Goal: Check status: Check status

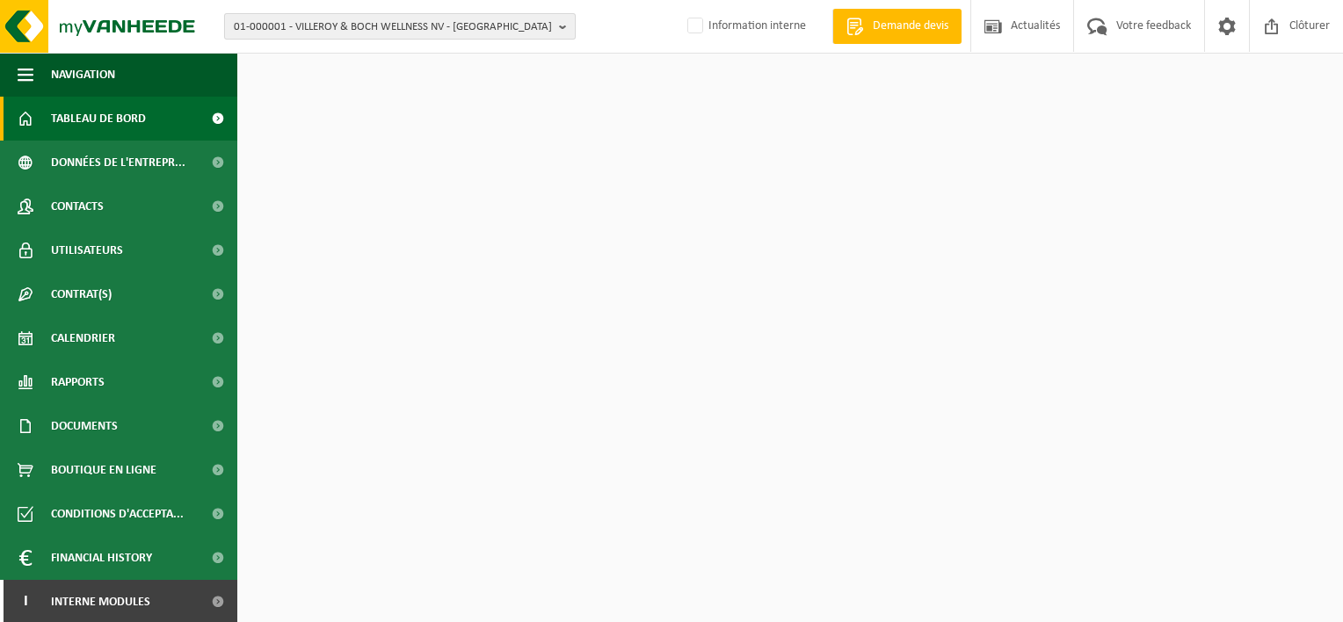
click at [366, 31] on span "01-000001 - VILLEROY & BOCH WELLNESS NV - ROESELARE" at bounding box center [393, 27] width 318 height 26
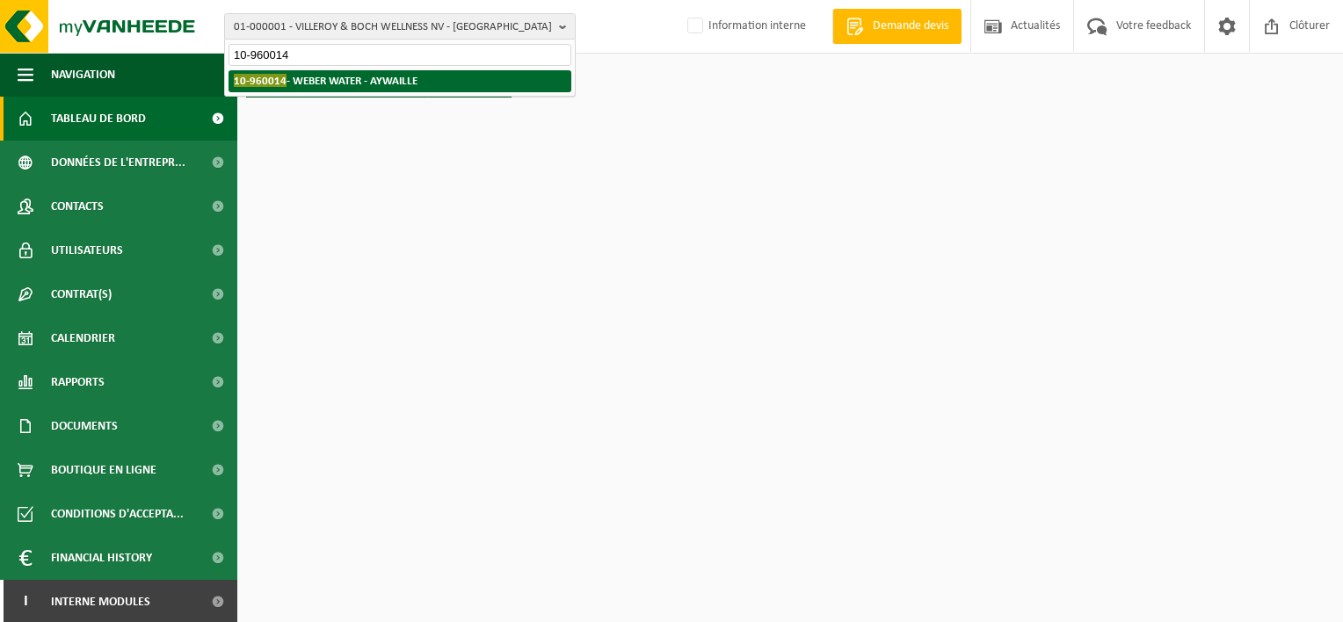
type input "10-960014"
click at [366, 81] on strong "10-960014 - WEBER WATER - AYWAILLE" at bounding box center [326, 80] width 184 height 13
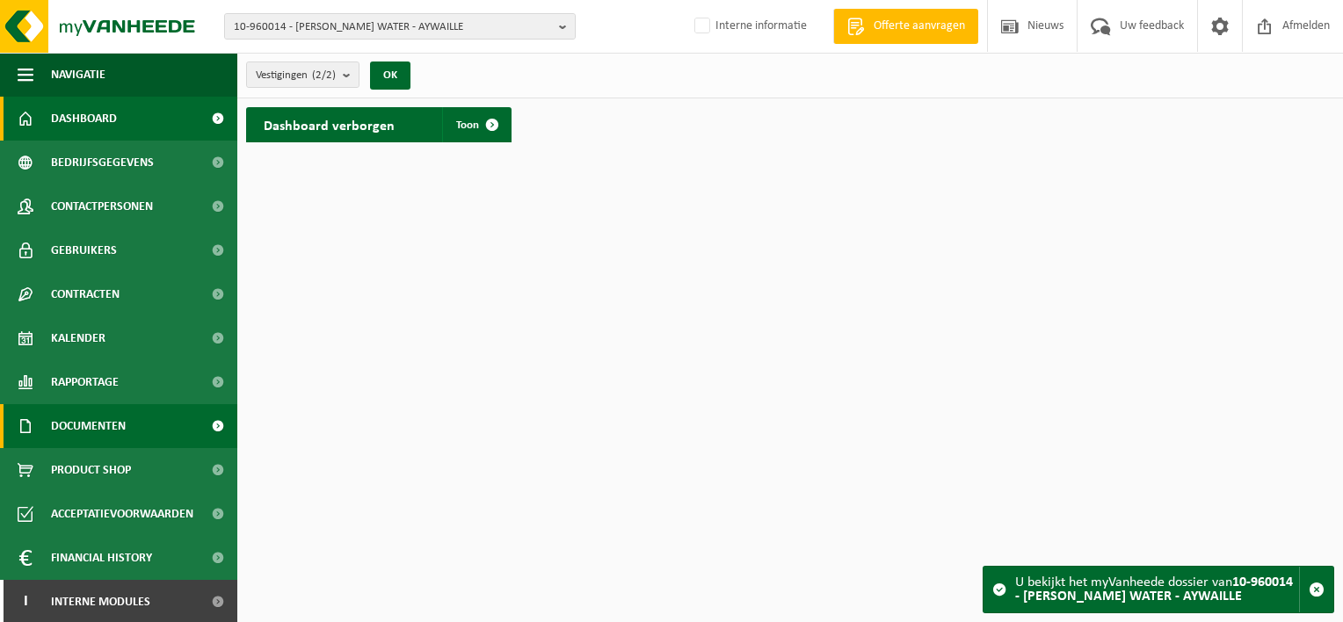
click at [125, 429] on span "Documenten" at bounding box center [88, 426] width 75 height 44
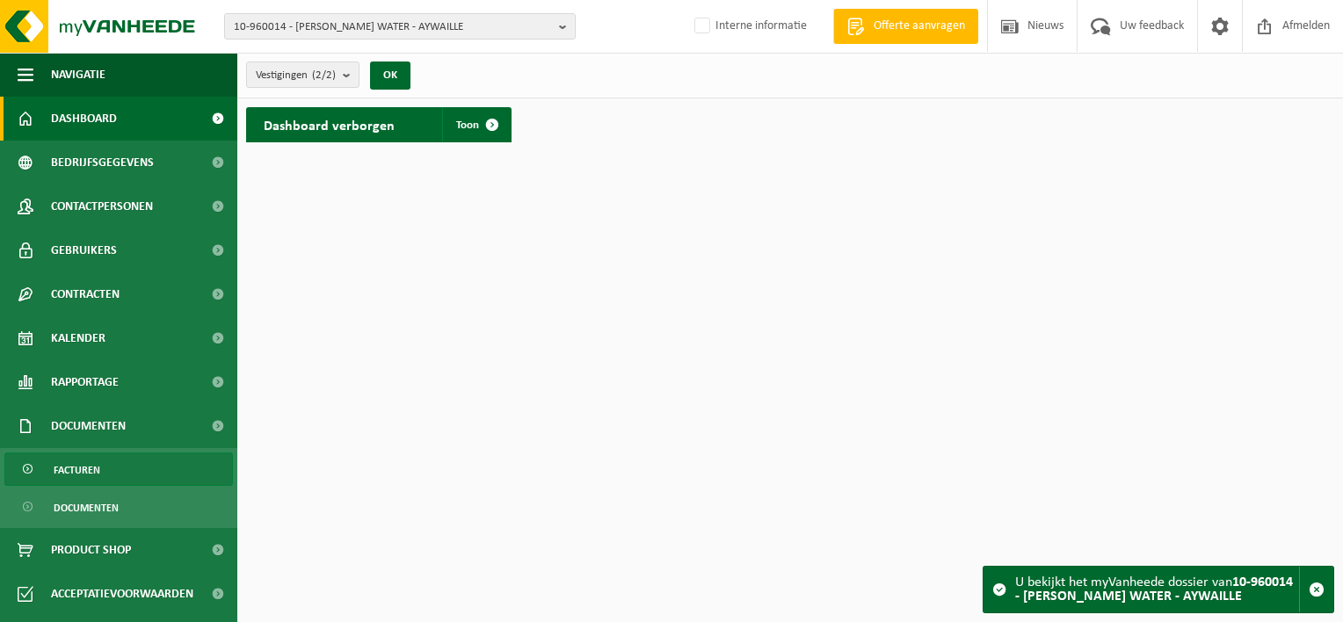
click at [125, 471] on link "Facturen" at bounding box center [118, 469] width 229 height 33
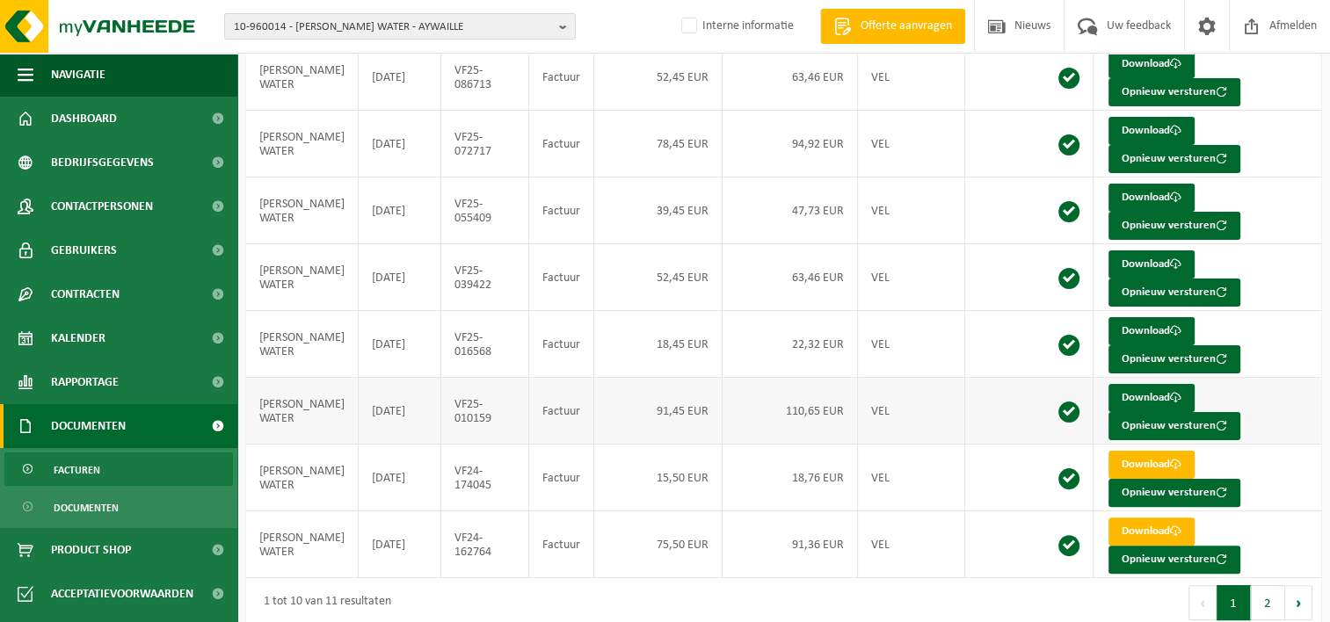
scroll to position [367, 0]
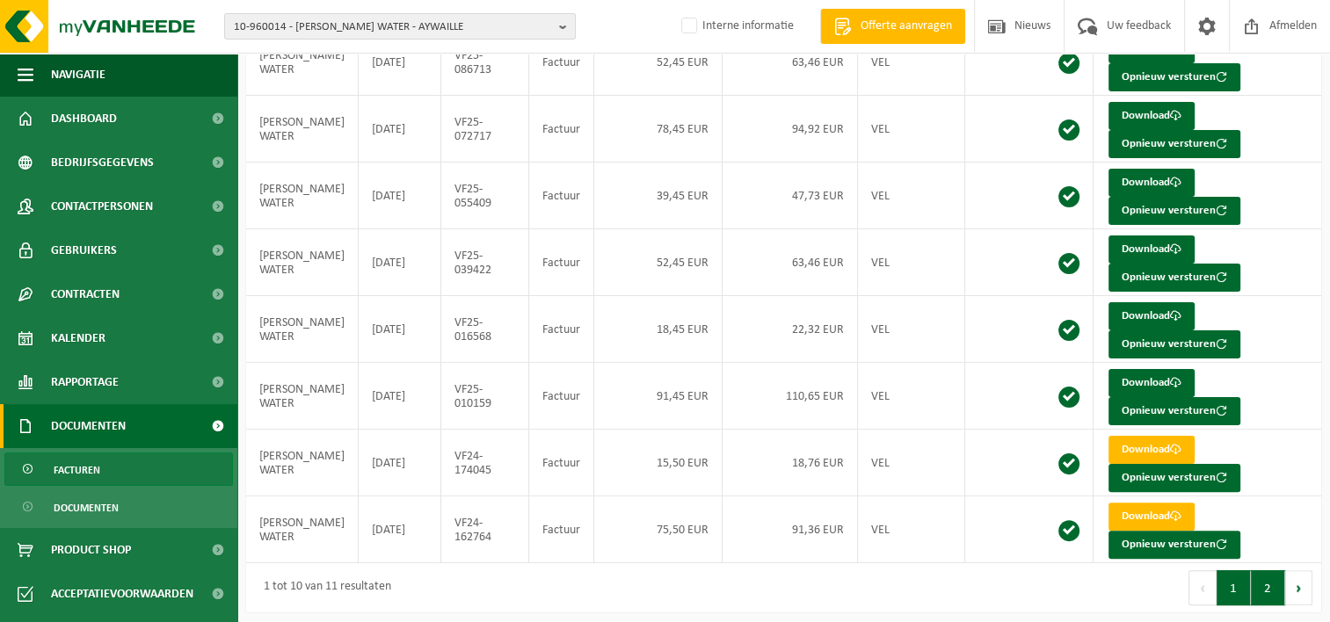
click at [1268, 585] on button "2" at bounding box center [1268, 588] width 34 height 35
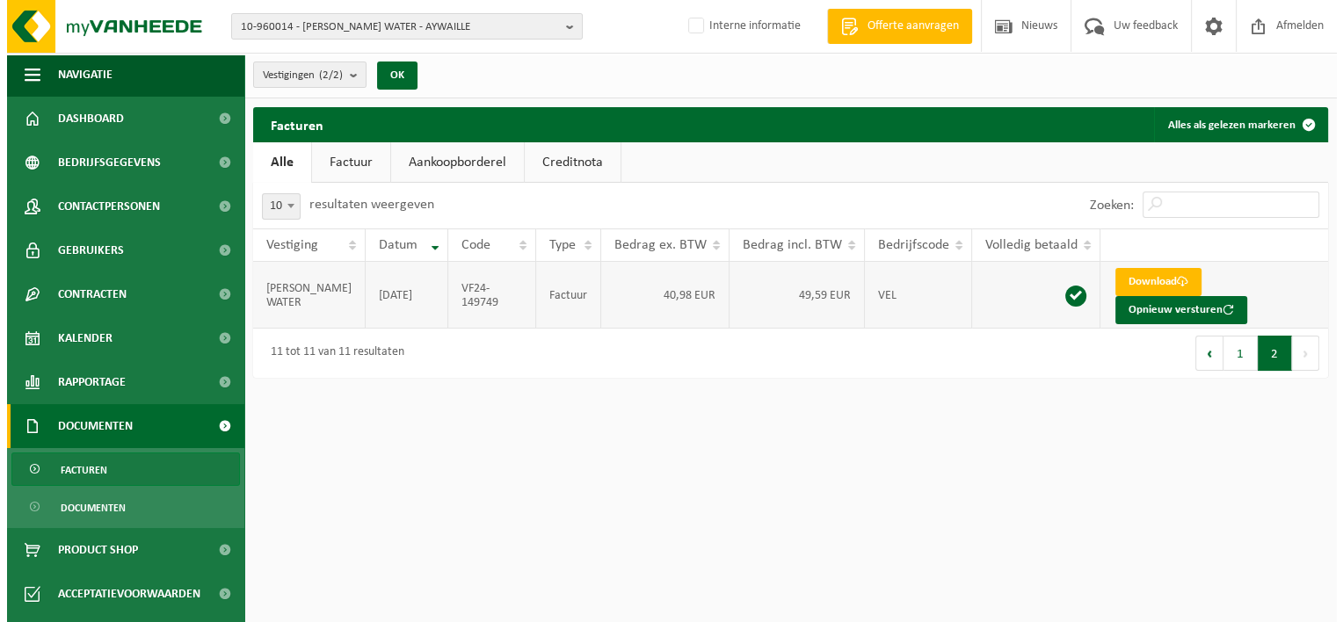
scroll to position [0, 0]
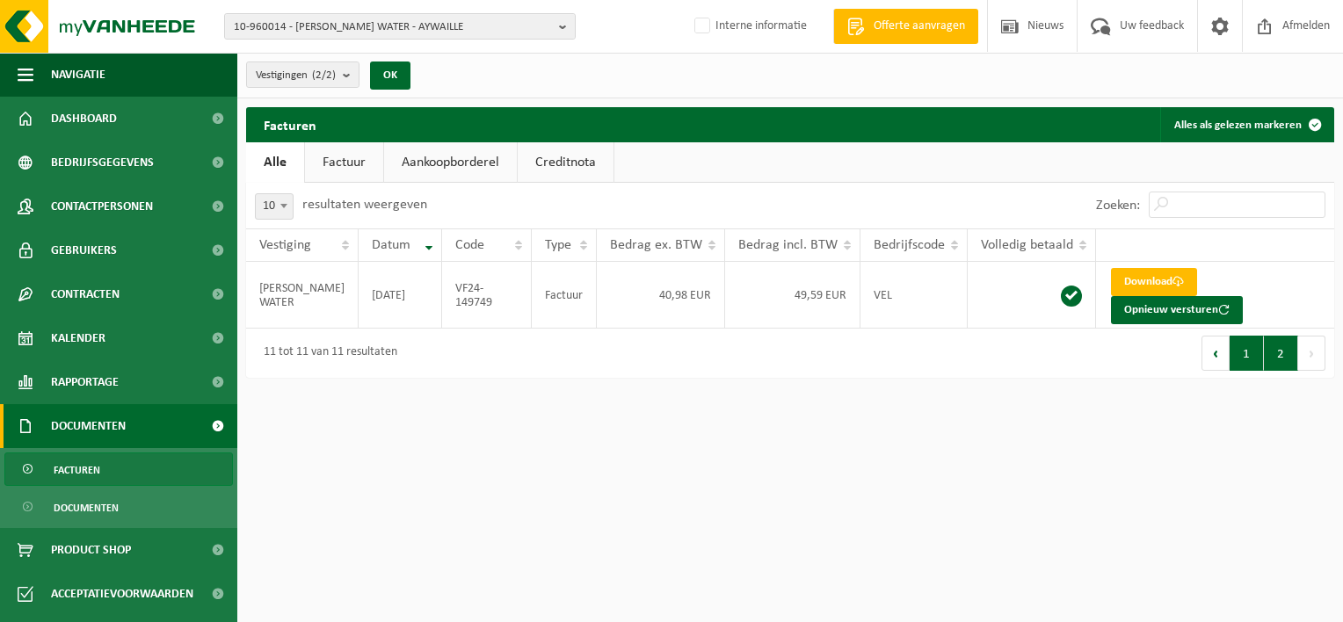
click at [1251, 360] on button "1" at bounding box center [1247, 353] width 34 height 35
